Goal: Task Accomplishment & Management: Manage account settings

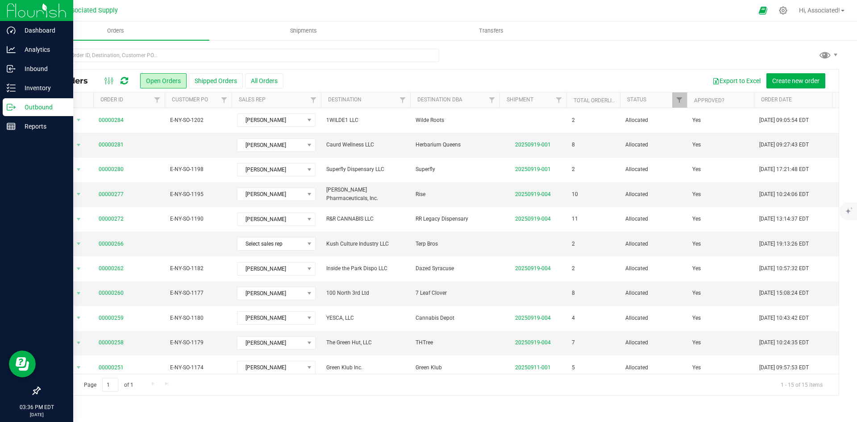
click at [29, 105] on p "Outbound" at bounding box center [43, 107] width 54 height 11
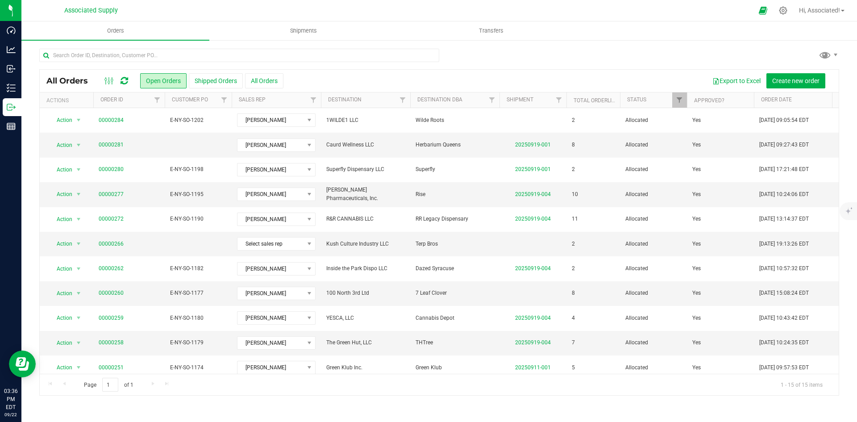
click at [554, 59] on div at bounding box center [439, 59] width 800 height 21
click at [501, 59] on div at bounding box center [439, 59] width 800 height 21
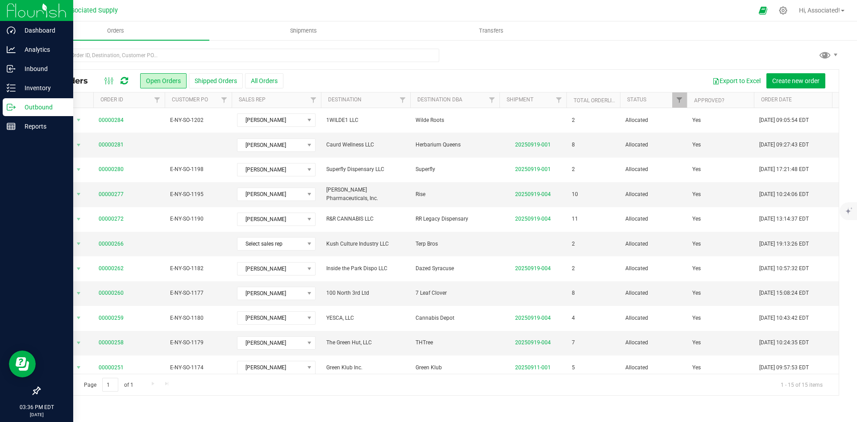
click at [25, 107] on p "Outbound" at bounding box center [43, 107] width 54 height 11
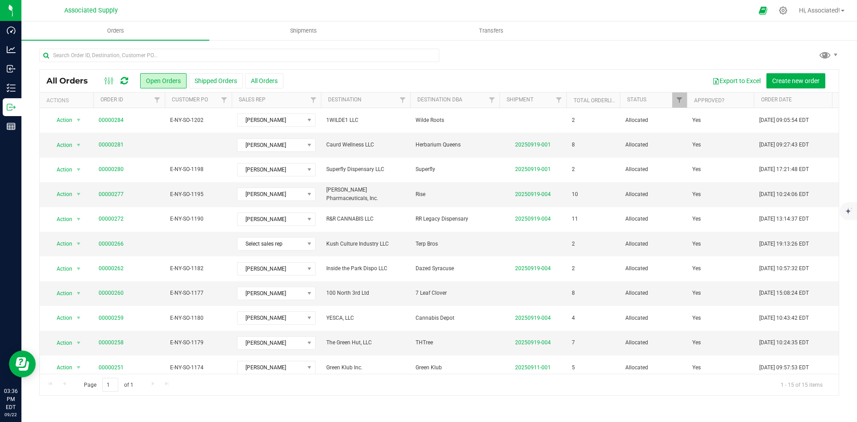
click at [500, 47] on div "All Orders Open Orders Shipped Orders All Orders Export to Excel Create new ord…" at bounding box center [439, 221] width 836 height 365
click at [121, 30] on span "Orders" at bounding box center [115, 31] width 41 height 8
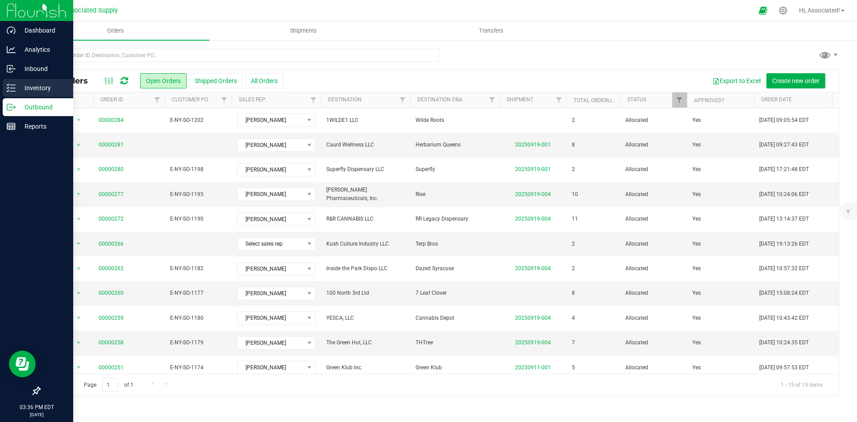
click at [18, 84] on p "Inventory" at bounding box center [43, 88] width 54 height 11
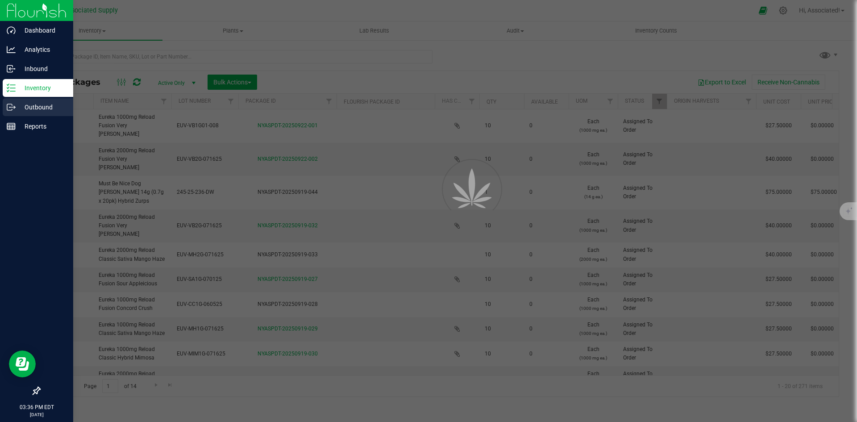
click at [23, 108] on p "Outbound" at bounding box center [43, 107] width 54 height 11
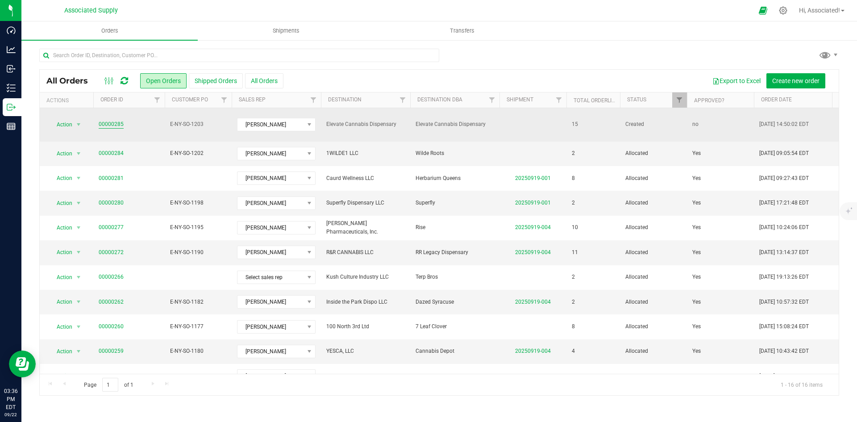
click at [121, 120] on link "00000285" at bounding box center [111, 124] width 25 height 8
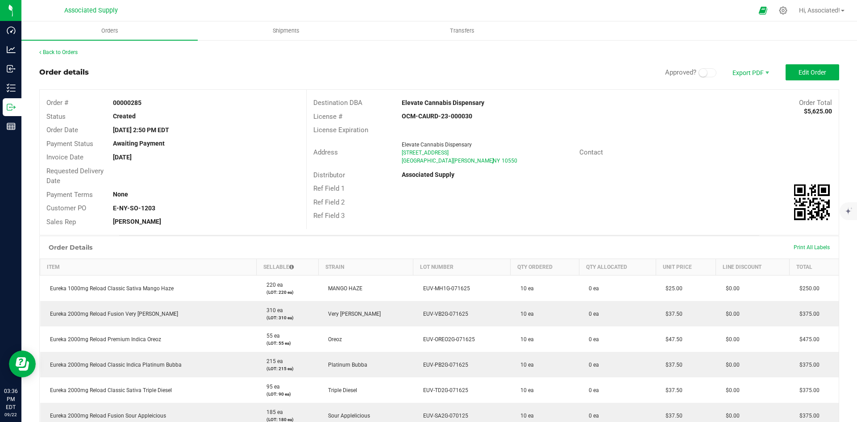
click at [645, 166] on div "Address [GEOGRAPHIC_DATA] [STREET_ADDRESS][PERSON_NAME] Contact" at bounding box center [573, 152] width 532 height 31
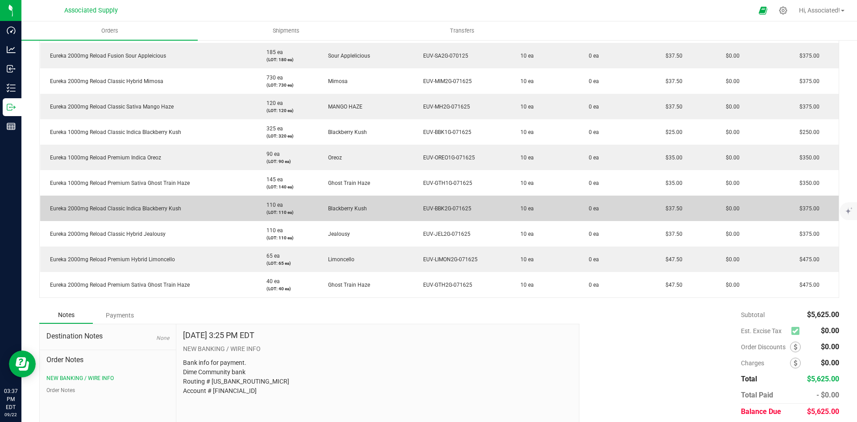
scroll to position [391, 0]
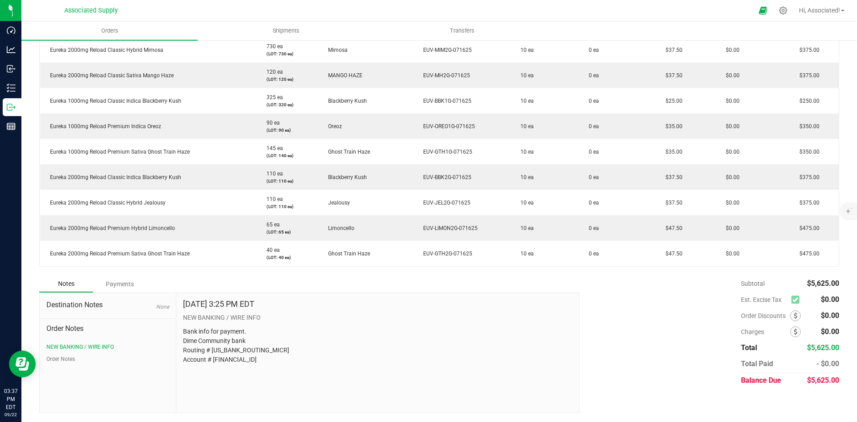
click at [792, 300] on icon at bounding box center [795, 300] width 6 height 0
click at [654, 313] on div "Subtotal $5,625.00 Est. Excise Tax $0.00" at bounding box center [706, 331] width 267 height 113
click at [216, 350] on p "Bank info for payment. Dime Community bank Routing # [US_BANK_ROUTING_MICR] Acc…" at bounding box center [377, 346] width 389 height 38
click at [384, 349] on p "Bank info for payment. Dime Community bank Routing # [US_BANK_ROUTING_MICR] Acc…" at bounding box center [377, 346] width 389 height 38
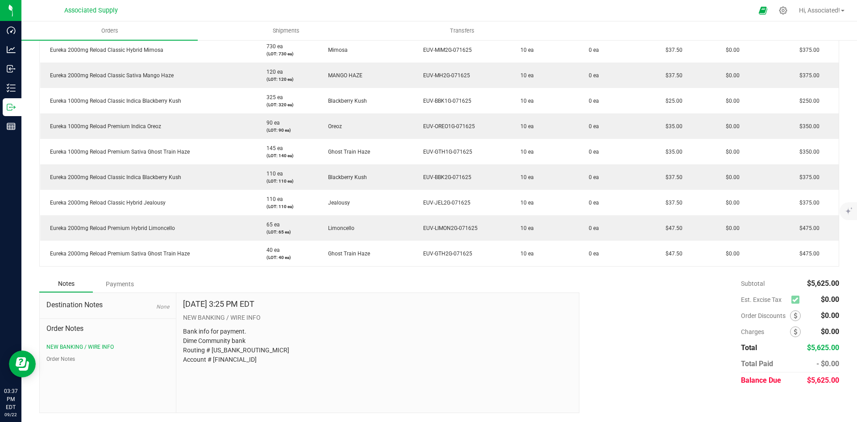
click at [232, 358] on p "Bank info for payment. Dime Community bank Routing # [US_BANK_ROUTING_MICR] Acc…" at bounding box center [377, 346] width 389 height 38
click at [385, 346] on p "Bank info for payment. Dime Community bank Routing # [US_BANK_ROUTING_MICR] Acc…" at bounding box center [377, 346] width 389 height 38
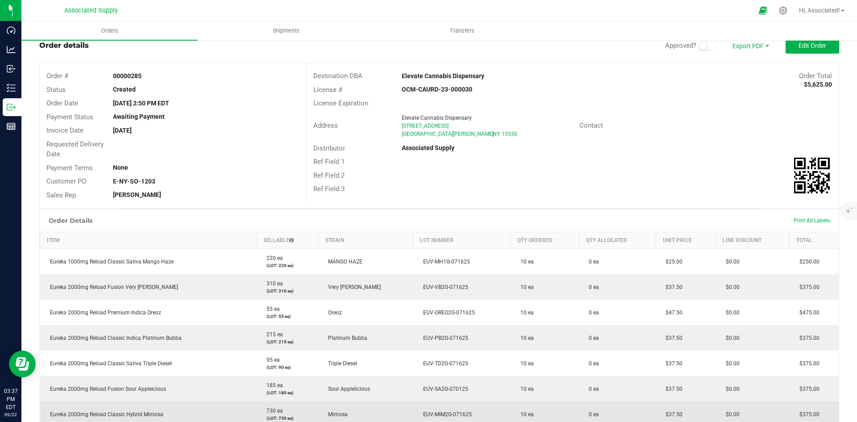
scroll to position [0, 0]
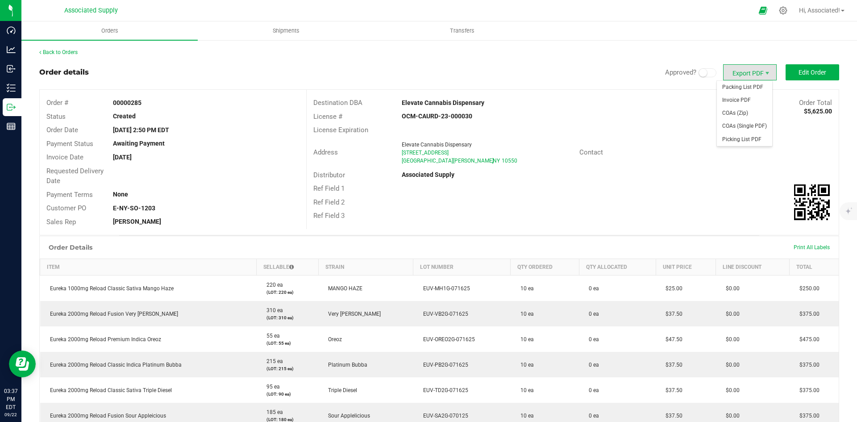
click at [695, 118] on div "License # OCM-CAURD-23-000030" at bounding box center [573, 117] width 532 height 14
click at [702, 72] on span at bounding box center [708, 72] width 18 height 9
click at [706, 185] on div "Ref Field 1" at bounding box center [573, 189] width 532 height 14
click at [811, 75] on span "Edit Order" at bounding box center [813, 72] width 28 height 7
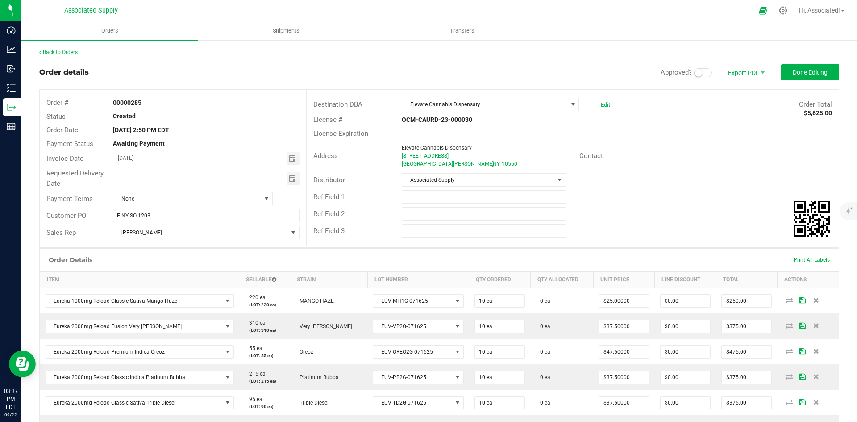
click at [699, 73] on span at bounding box center [703, 72] width 18 height 9
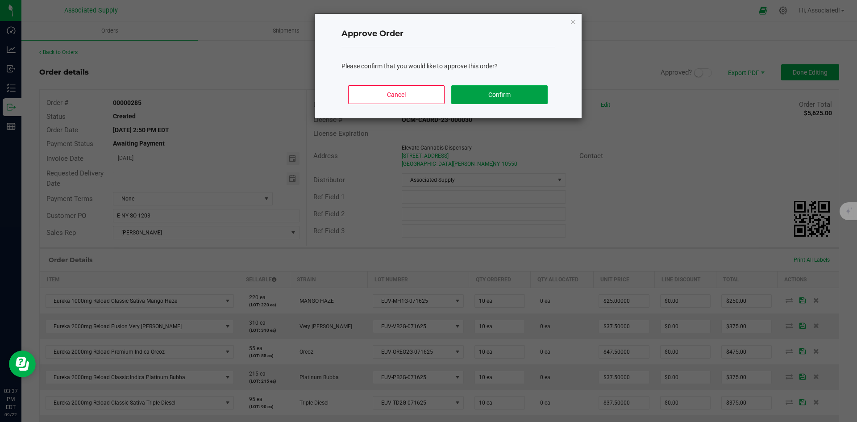
click at [513, 95] on button "Confirm" at bounding box center [499, 94] width 96 height 19
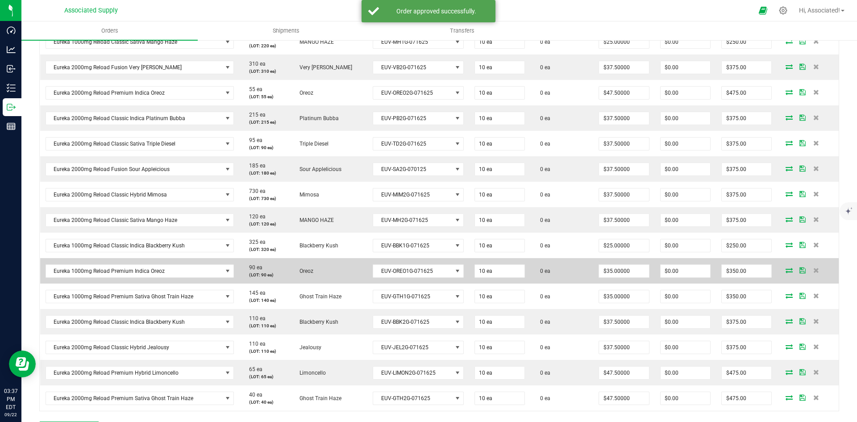
scroll to position [438, 0]
